Goal: Task Accomplishment & Management: Use online tool/utility

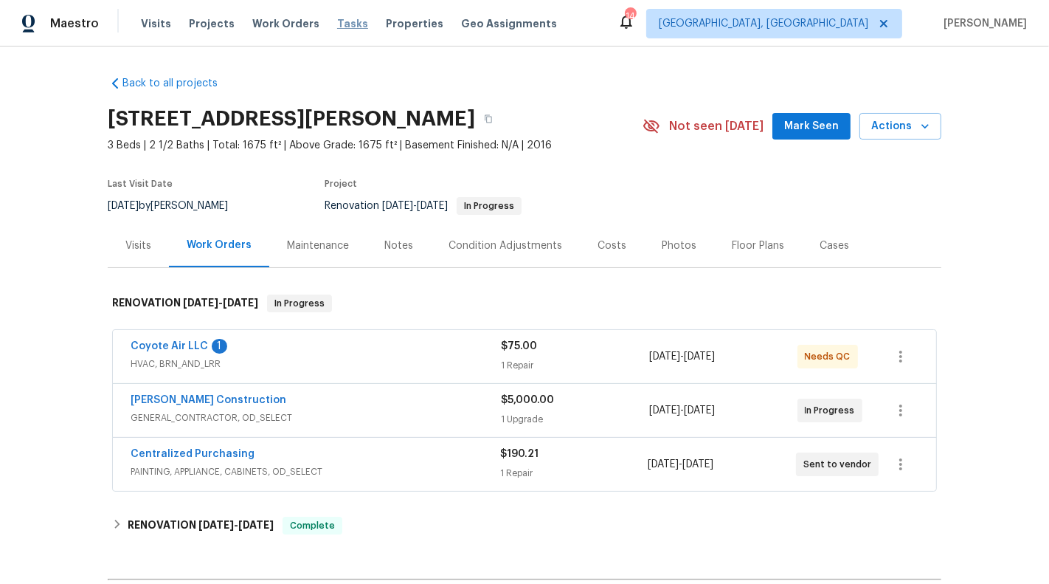
click at [340, 27] on span "Tasks" at bounding box center [352, 23] width 31 height 10
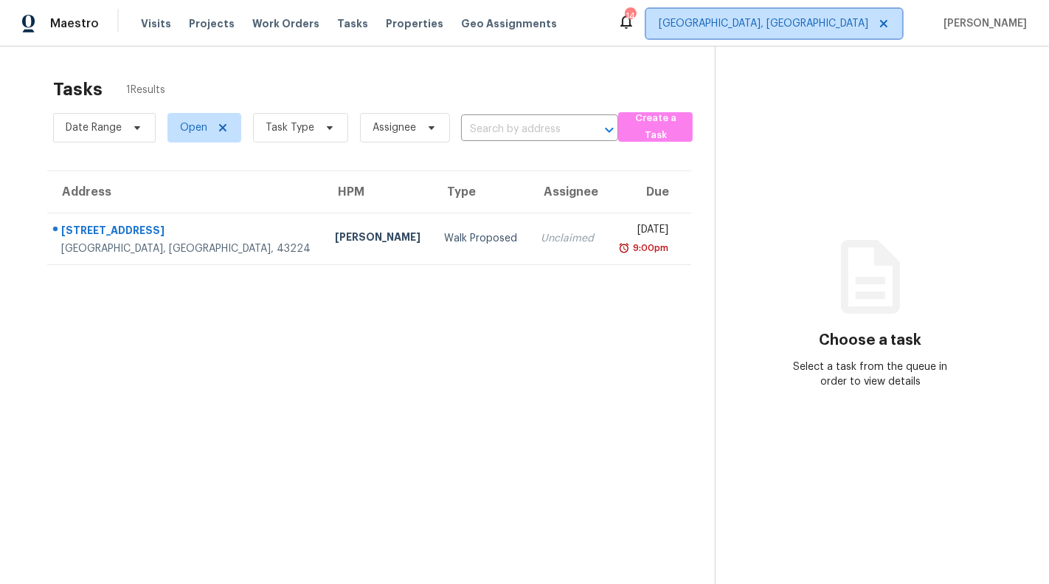
click at [867, 33] on span "[GEOGRAPHIC_DATA], [GEOGRAPHIC_DATA]" at bounding box center [774, 24] width 256 height 30
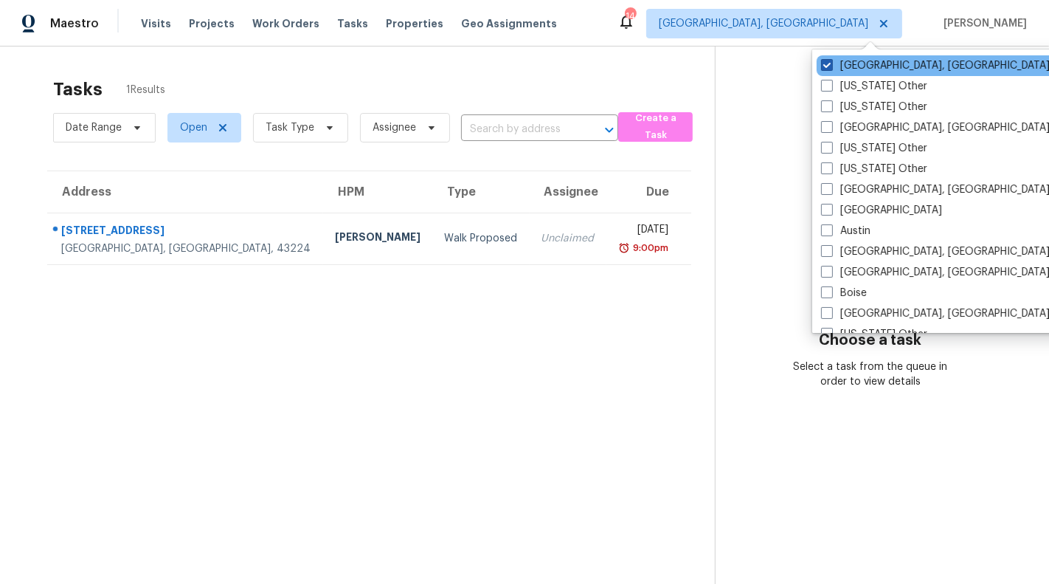
click at [854, 71] on label "[GEOGRAPHIC_DATA], [GEOGRAPHIC_DATA]" at bounding box center [935, 65] width 229 height 15
click at [831, 68] on input "[GEOGRAPHIC_DATA], [GEOGRAPHIC_DATA]" at bounding box center [826, 63] width 10 height 10
checkbox input "false"
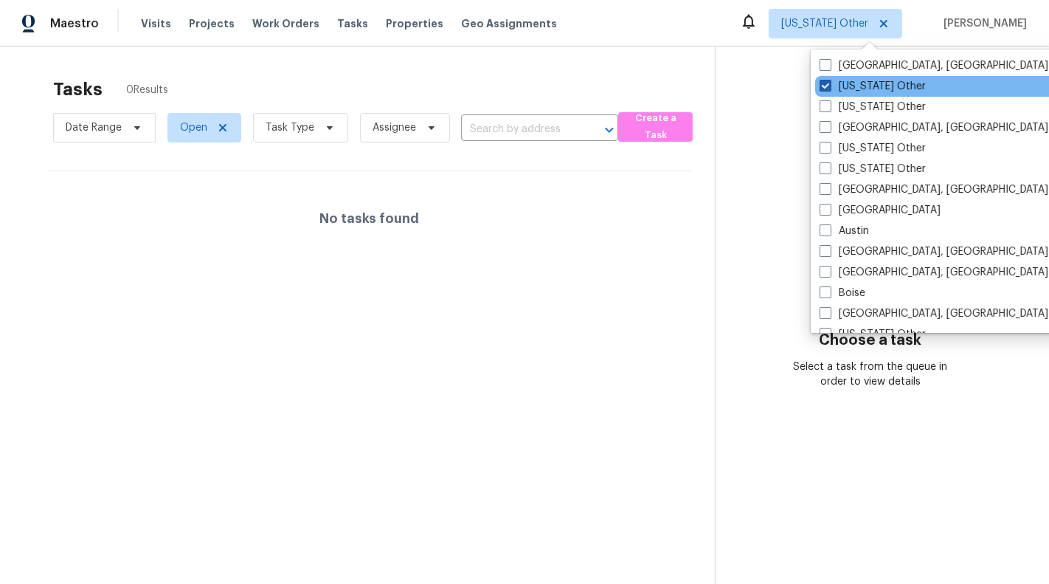
click at [825, 79] on label "[US_STATE] Other" at bounding box center [873, 86] width 106 height 15
click at [825, 79] on input "[US_STATE] Other" at bounding box center [825, 84] width 10 height 10
checkbox input "true"
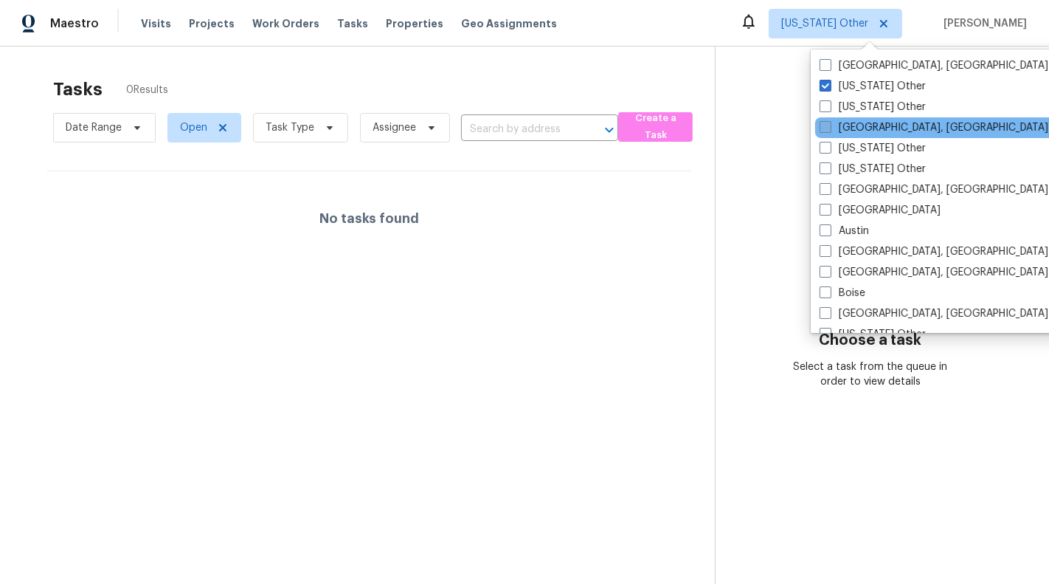
click at [851, 128] on label "[GEOGRAPHIC_DATA], [GEOGRAPHIC_DATA]" at bounding box center [934, 127] width 229 height 15
click at [829, 128] on input "[GEOGRAPHIC_DATA], [GEOGRAPHIC_DATA]" at bounding box center [825, 125] width 10 height 10
checkbox input "true"
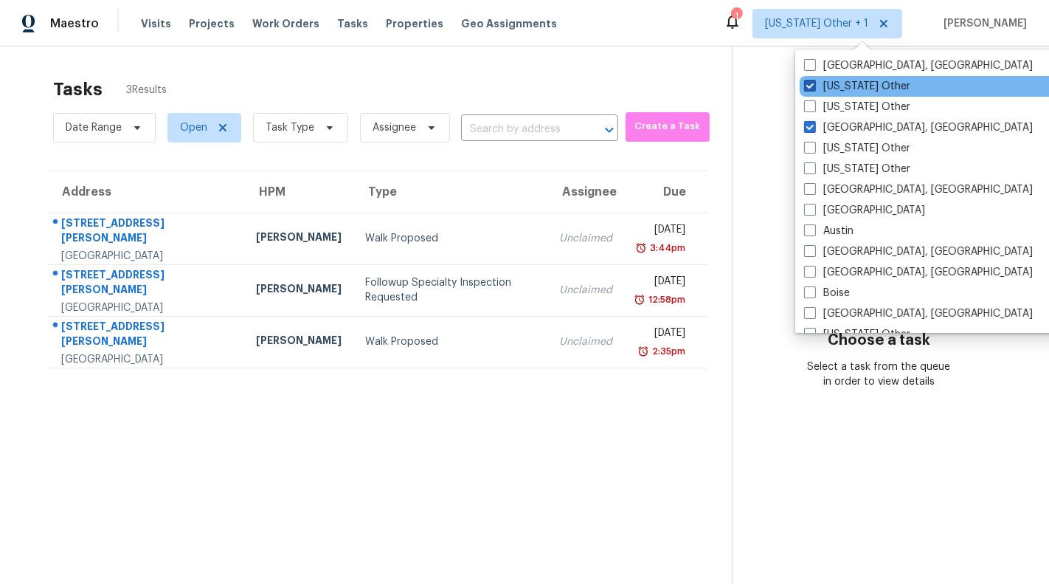
click at [809, 83] on span at bounding box center [810, 86] width 12 height 12
click at [809, 83] on input "[US_STATE] Other" at bounding box center [809, 84] width 10 height 10
checkbox input "false"
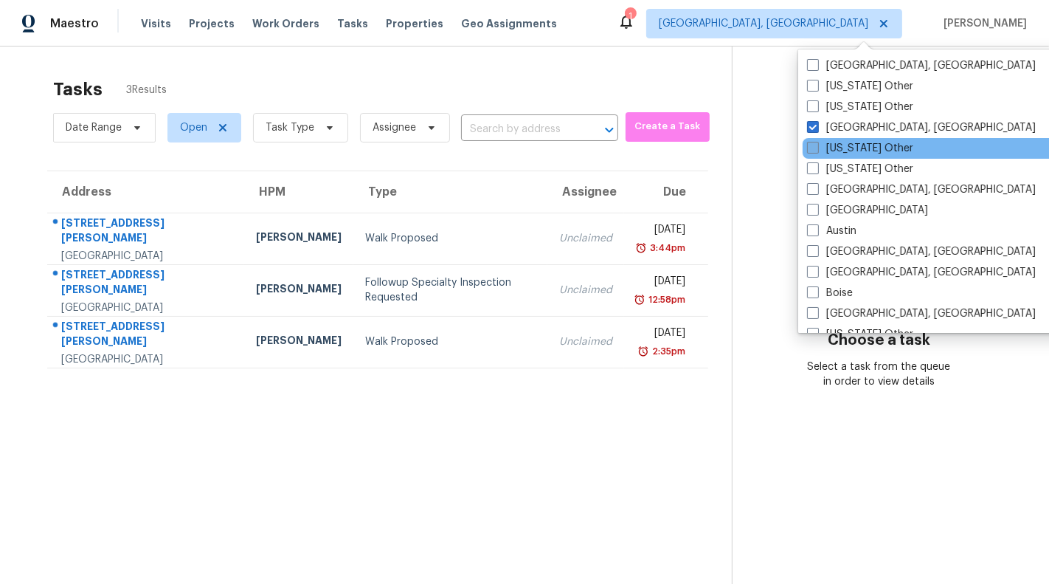
click at [815, 145] on span at bounding box center [813, 148] width 12 height 12
click at [815, 145] on input "[US_STATE] Other" at bounding box center [812, 146] width 10 height 10
checkbox input "true"
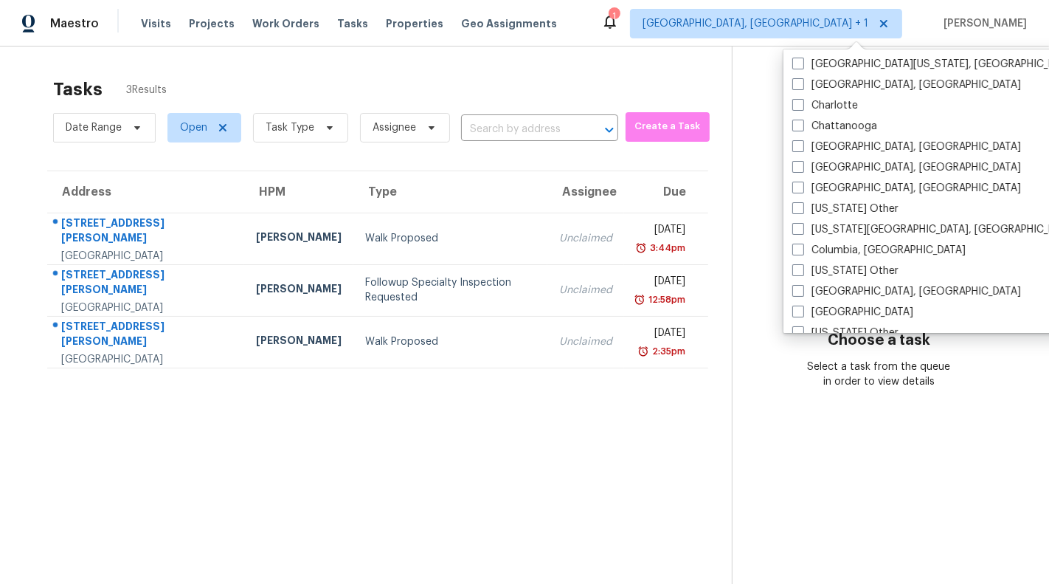
scroll to position [294, 0]
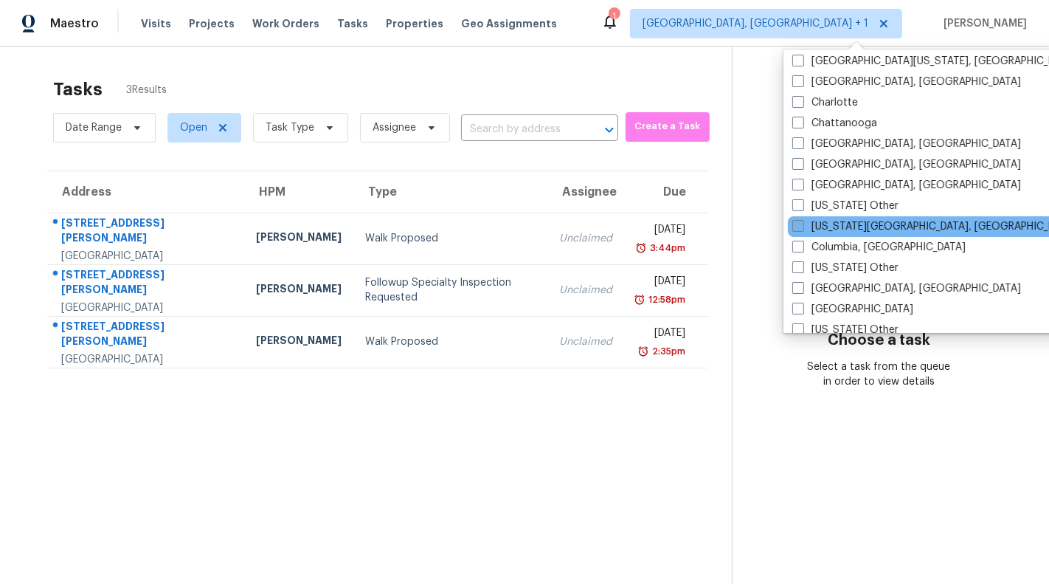
click at [850, 221] on label "[US_STATE][GEOGRAPHIC_DATA], [GEOGRAPHIC_DATA]" at bounding box center [934, 226] width 284 height 15
click at [802, 221] on input "[US_STATE][GEOGRAPHIC_DATA], [GEOGRAPHIC_DATA]" at bounding box center [797, 224] width 10 height 10
checkbox input "true"
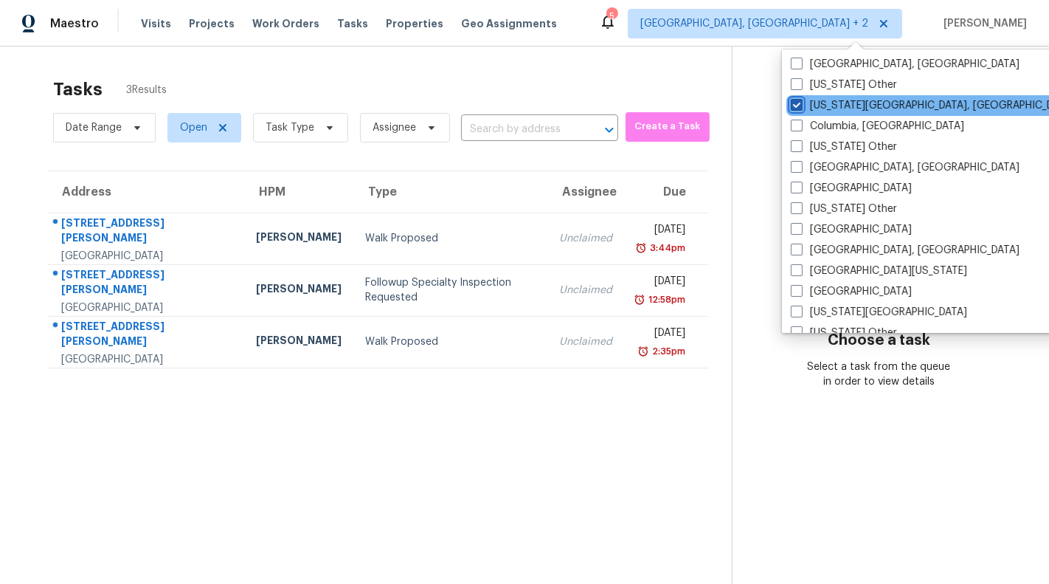
scroll to position [416, 0]
click at [850, 221] on div "[GEOGRAPHIC_DATA]" at bounding box center [935, 228] width 297 height 21
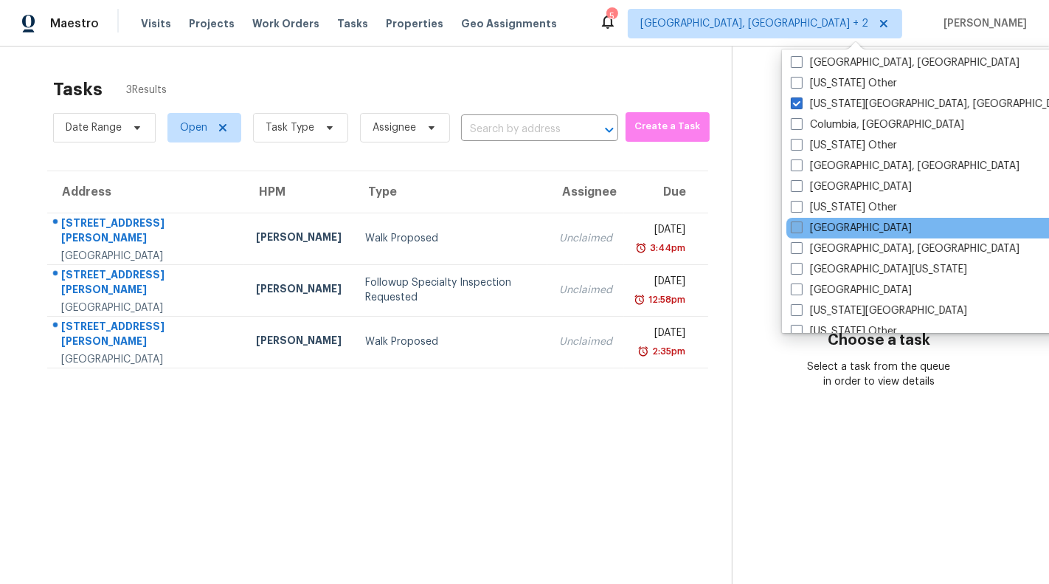
click at [822, 226] on label "[GEOGRAPHIC_DATA]" at bounding box center [851, 228] width 121 height 15
click at [801, 226] on input "[GEOGRAPHIC_DATA]" at bounding box center [796, 226] width 10 height 10
checkbox input "true"
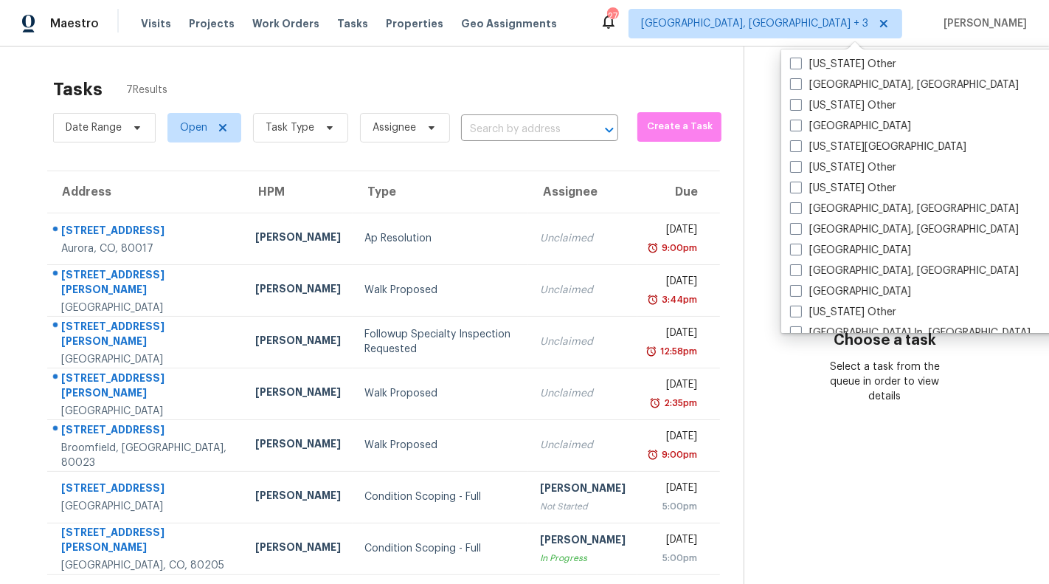
scroll to position [834, 0]
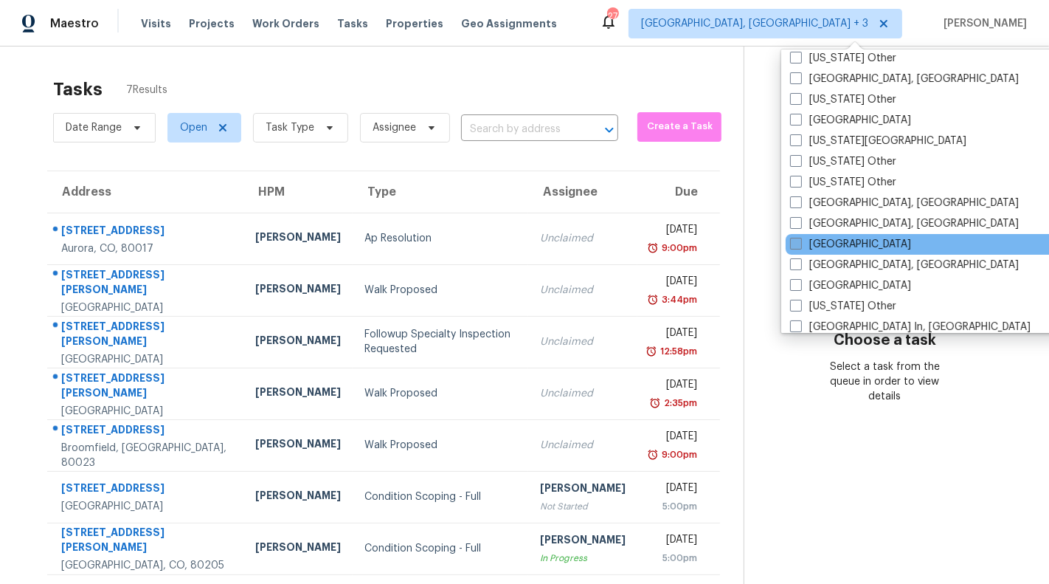
click at [834, 241] on label "[GEOGRAPHIC_DATA]" at bounding box center [850, 244] width 121 height 15
click at [800, 241] on input "[GEOGRAPHIC_DATA]" at bounding box center [795, 242] width 10 height 10
checkbox input "true"
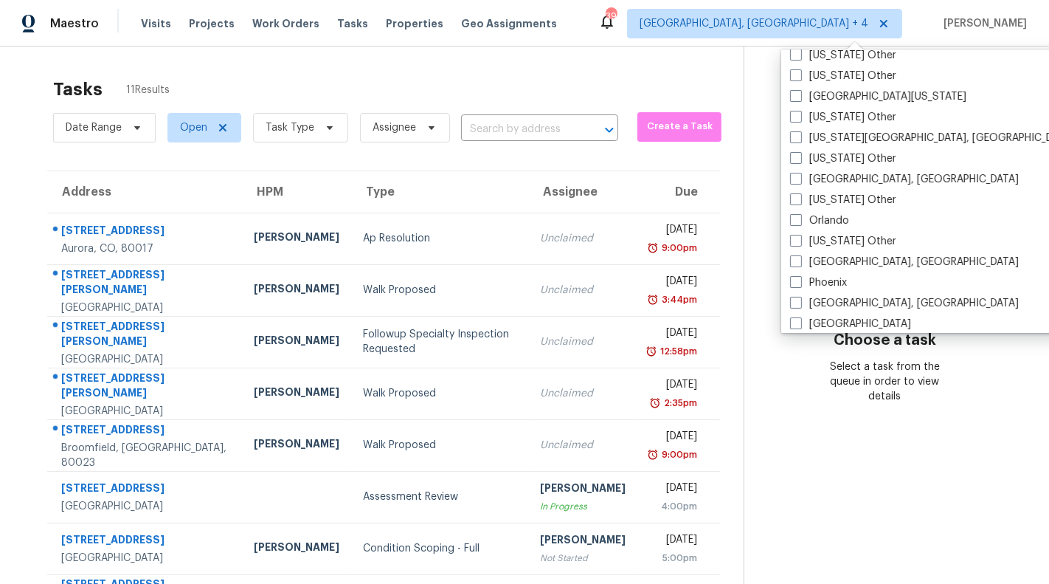
scroll to position [1546, 0]
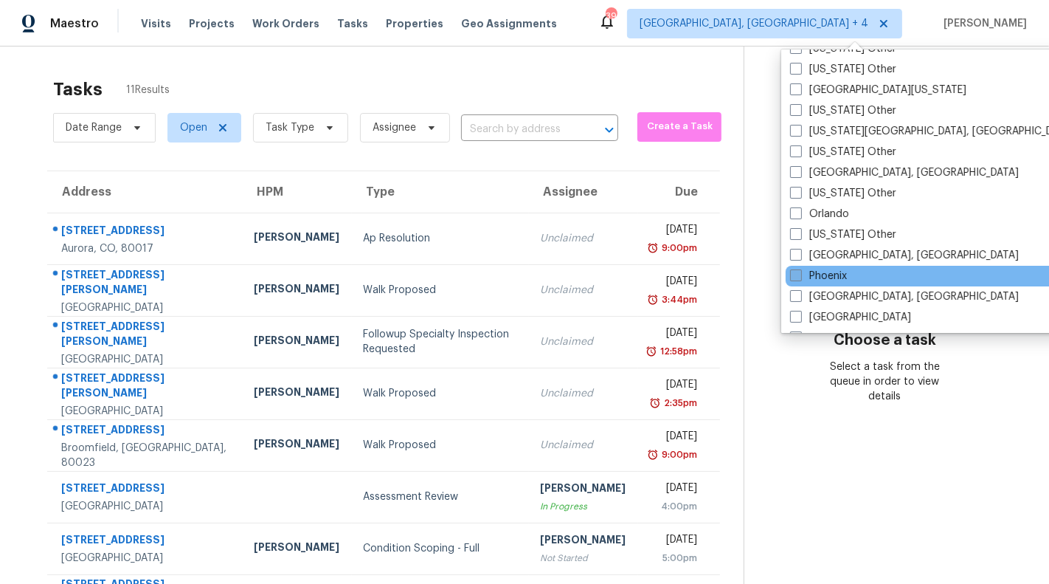
click at [822, 270] on label "Phoenix" at bounding box center [818, 276] width 57 height 15
click at [800, 270] on input "Phoenix" at bounding box center [795, 274] width 10 height 10
checkbox input "true"
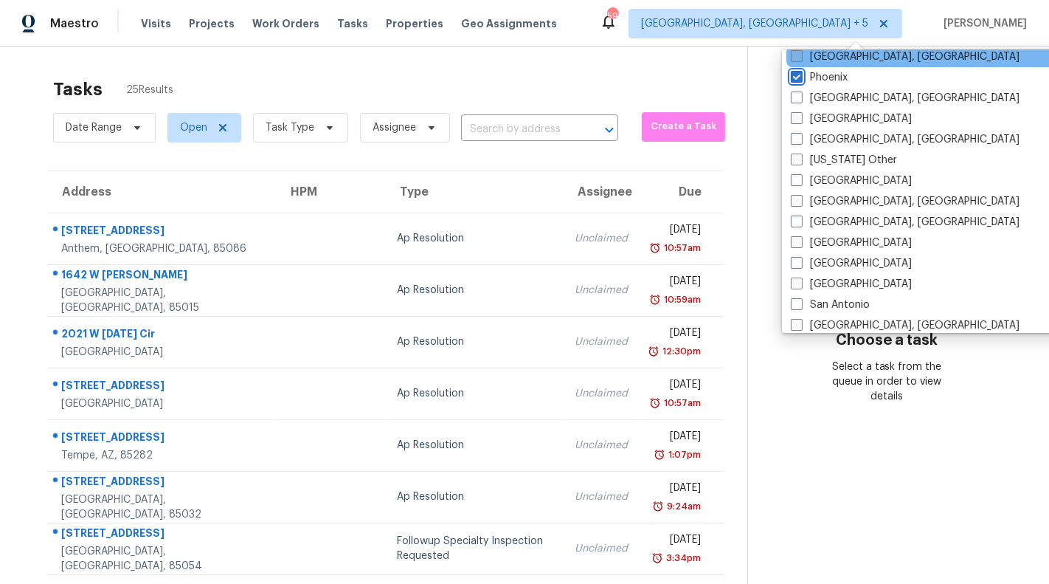
scroll to position [1746, 0]
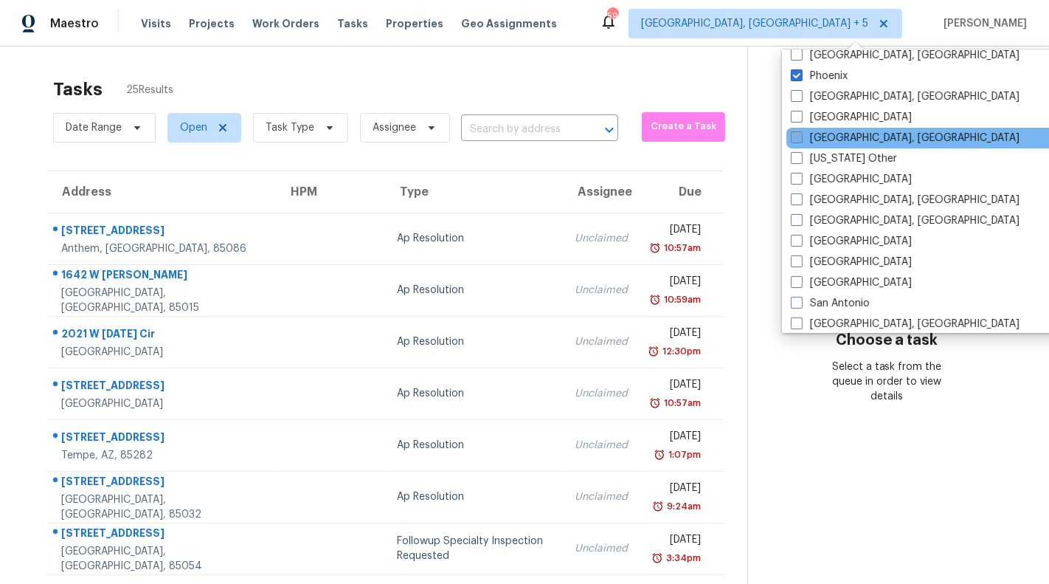
click at [835, 138] on label "[GEOGRAPHIC_DATA], [GEOGRAPHIC_DATA]" at bounding box center [905, 138] width 229 height 15
click at [801, 138] on input "[GEOGRAPHIC_DATA], [GEOGRAPHIC_DATA]" at bounding box center [796, 136] width 10 height 10
checkbox input "true"
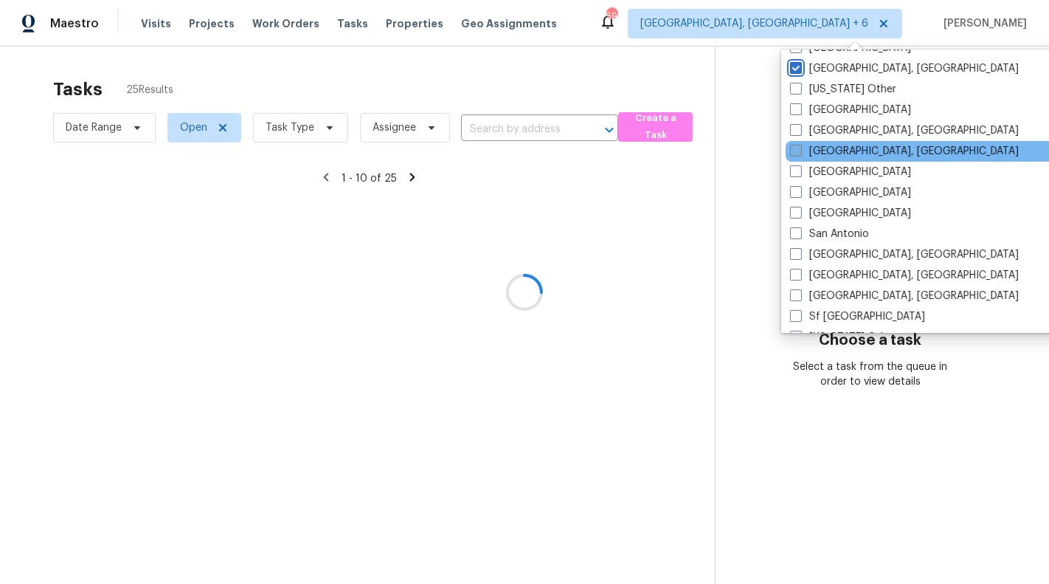
scroll to position [1824, 0]
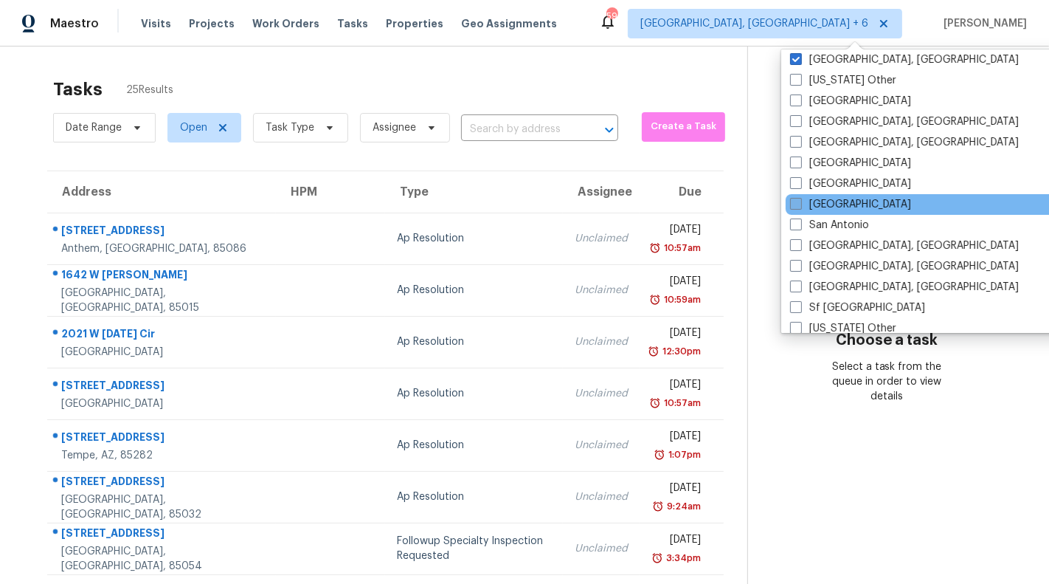
click at [852, 203] on label "[GEOGRAPHIC_DATA]" at bounding box center [850, 204] width 121 height 15
click at [800, 203] on input "[GEOGRAPHIC_DATA]" at bounding box center [795, 202] width 10 height 10
checkbox input "true"
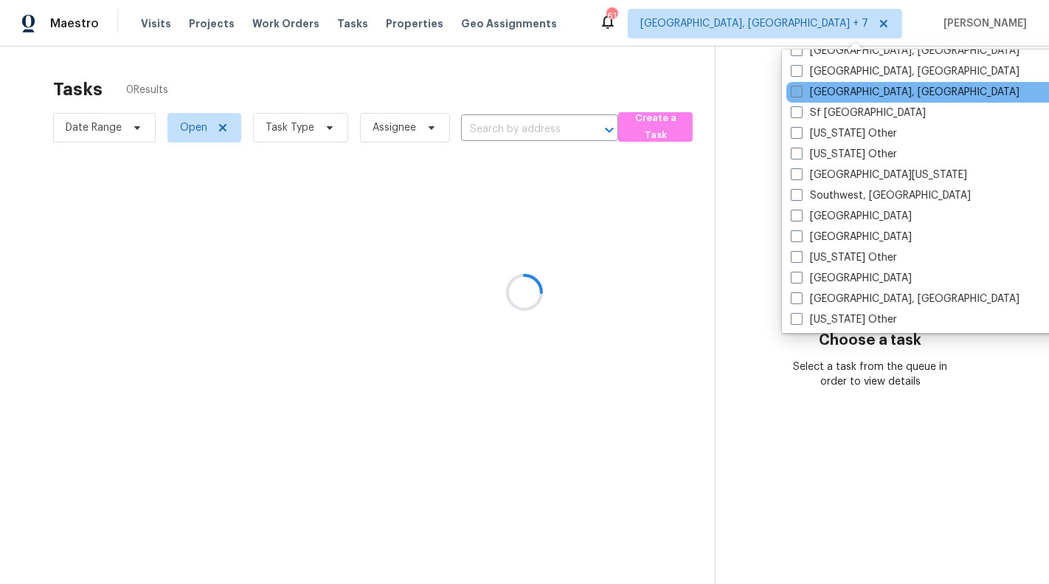
scroll to position [2019, 0]
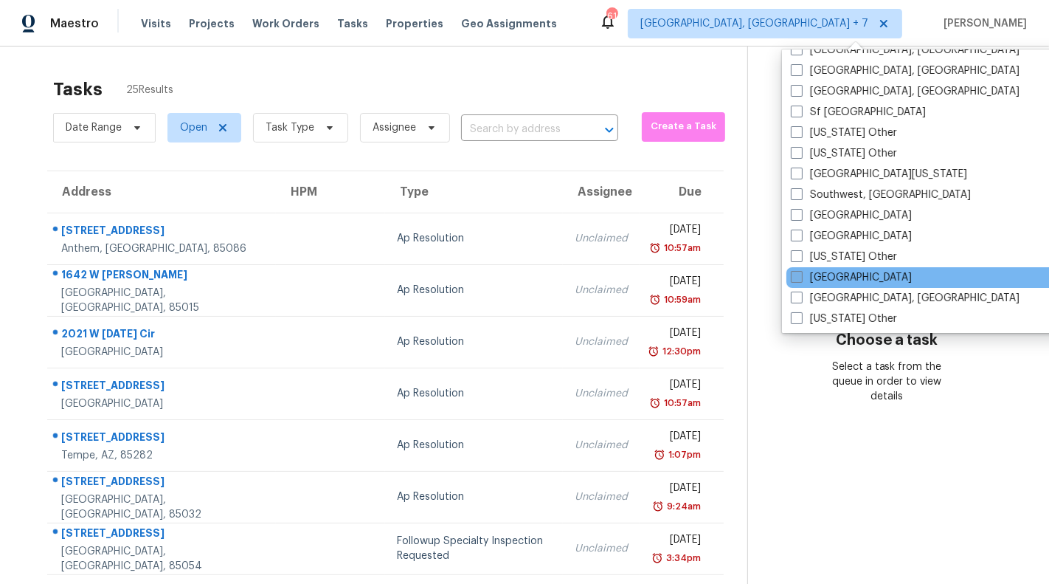
click at [844, 277] on label "[GEOGRAPHIC_DATA]" at bounding box center [851, 277] width 121 height 15
click at [801, 277] on input "[GEOGRAPHIC_DATA]" at bounding box center [796, 275] width 10 height 10
checkbox input "true"
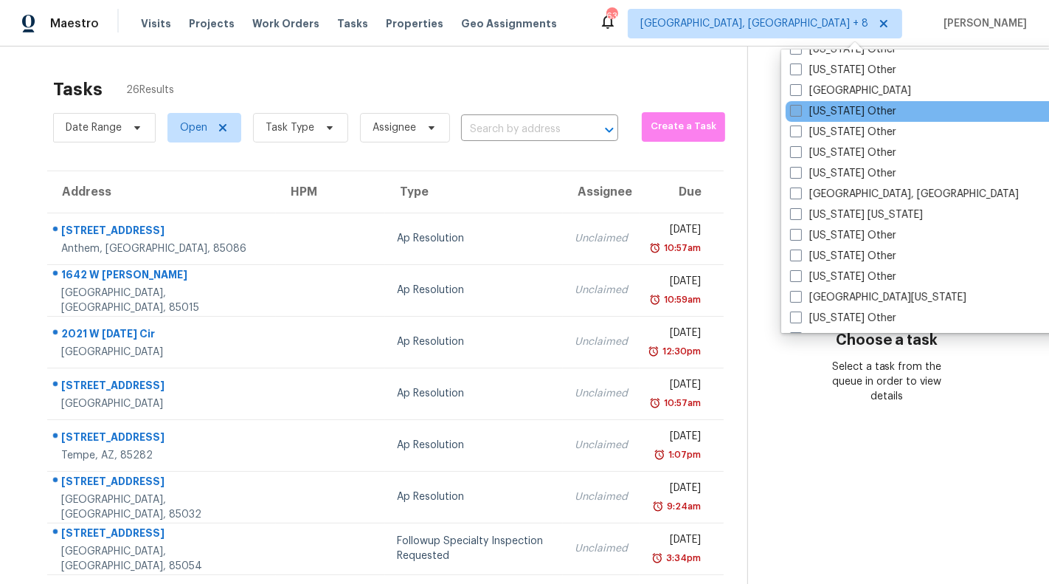
scroll to position [1345, 0]
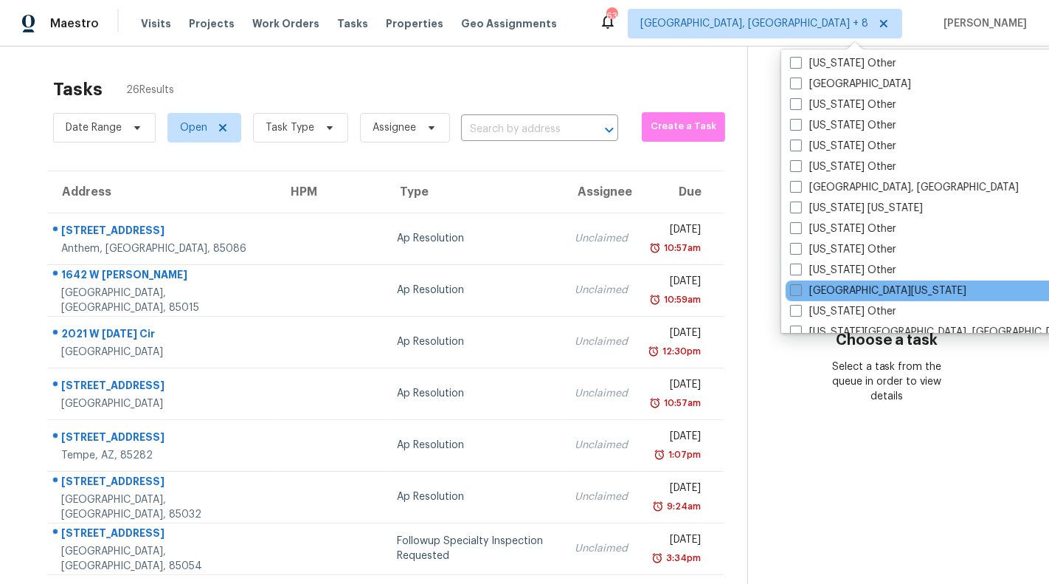
click at [858, 290] on label "[GEOGRAPHIC_DATA][US_STATE]" at bounding box center [878, 290] width 176 height 15
click at [800, 290] on input "[GEOGRAPHIC_DATA][US_STATE]" at bounding box center [795, 288] width 10 height 10
checkbox input "true"
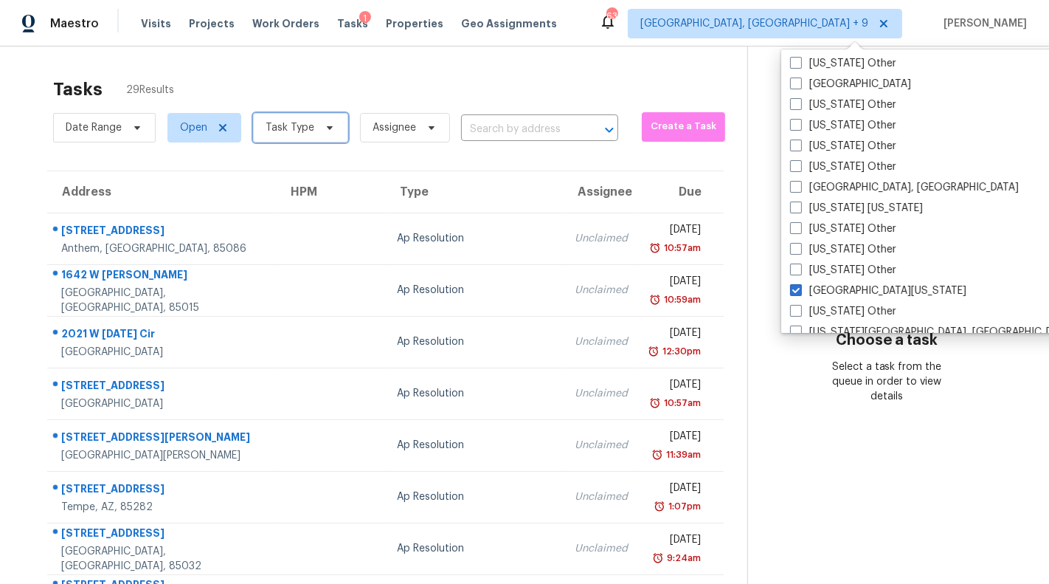
click at [297, 125] on span "Task Type" at bounding box center [290, 127] width 49 height 15
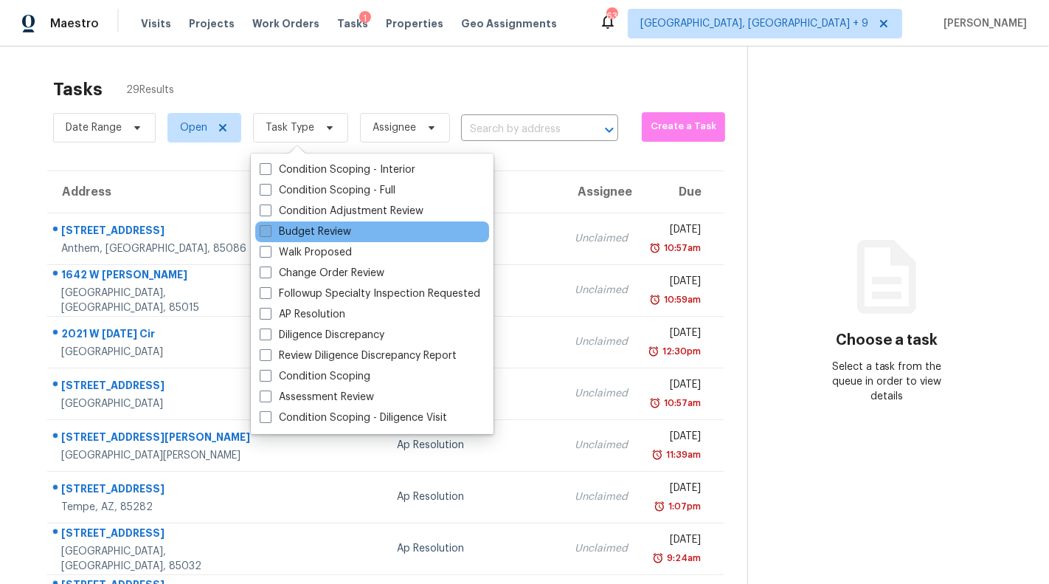
click at [320, 228] on label "Budget Review" at bounding box center [305, 231] width 91 height 15
click at [269, 228] on input "Budget Review" at bounding box center [265, 229] width 10 height 10
checkbox input "true"
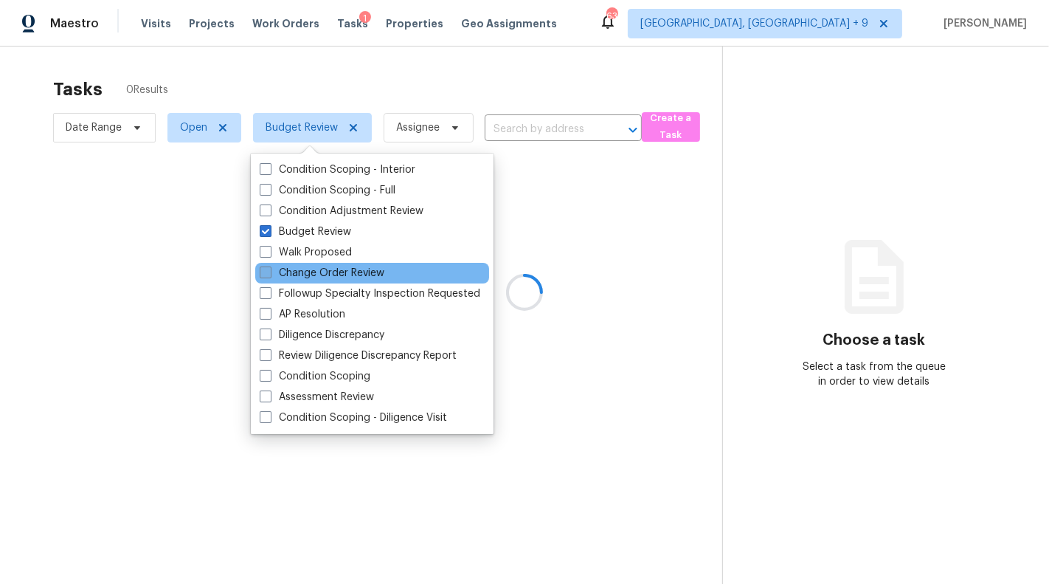
click at [320, 272] on label "Change Order Review" at bounding box center [322, 273] width 125 height 15
click at [269, 272] on input "Change Order Review" at bounding box center [265, 271] width 10 height 10
checkbox input "true"
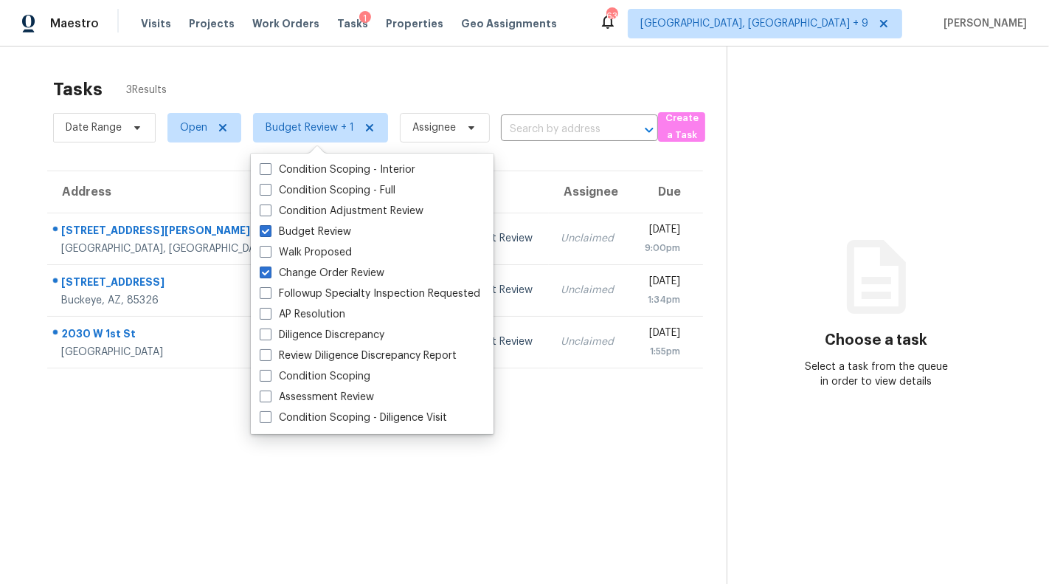
click at [518, 84] on div "Tasks 3 Results" at bounding box center [390, 89] width 674 height 38
